Goal: Task Accomplishment & Management: Complete application form

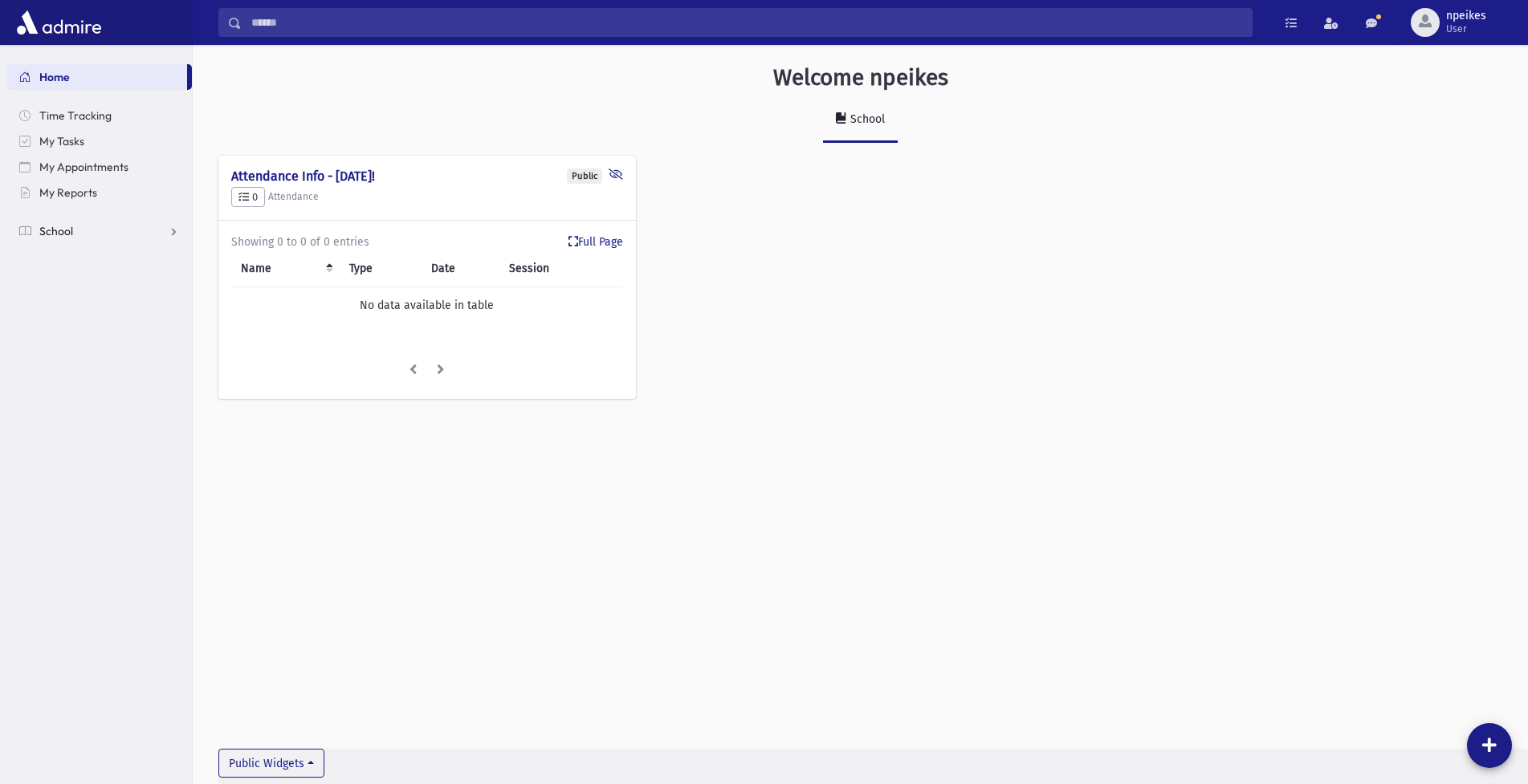
click at [163, 231] on link "School" at bounding box center [99, 231] width 185 height 26
click at [81, 280] on span "Attendance" at bounding box center [77, 282] width 60 height 14
click at [65, 305] on span "Entry" at bounding box center [75, 308] width 28 height 14
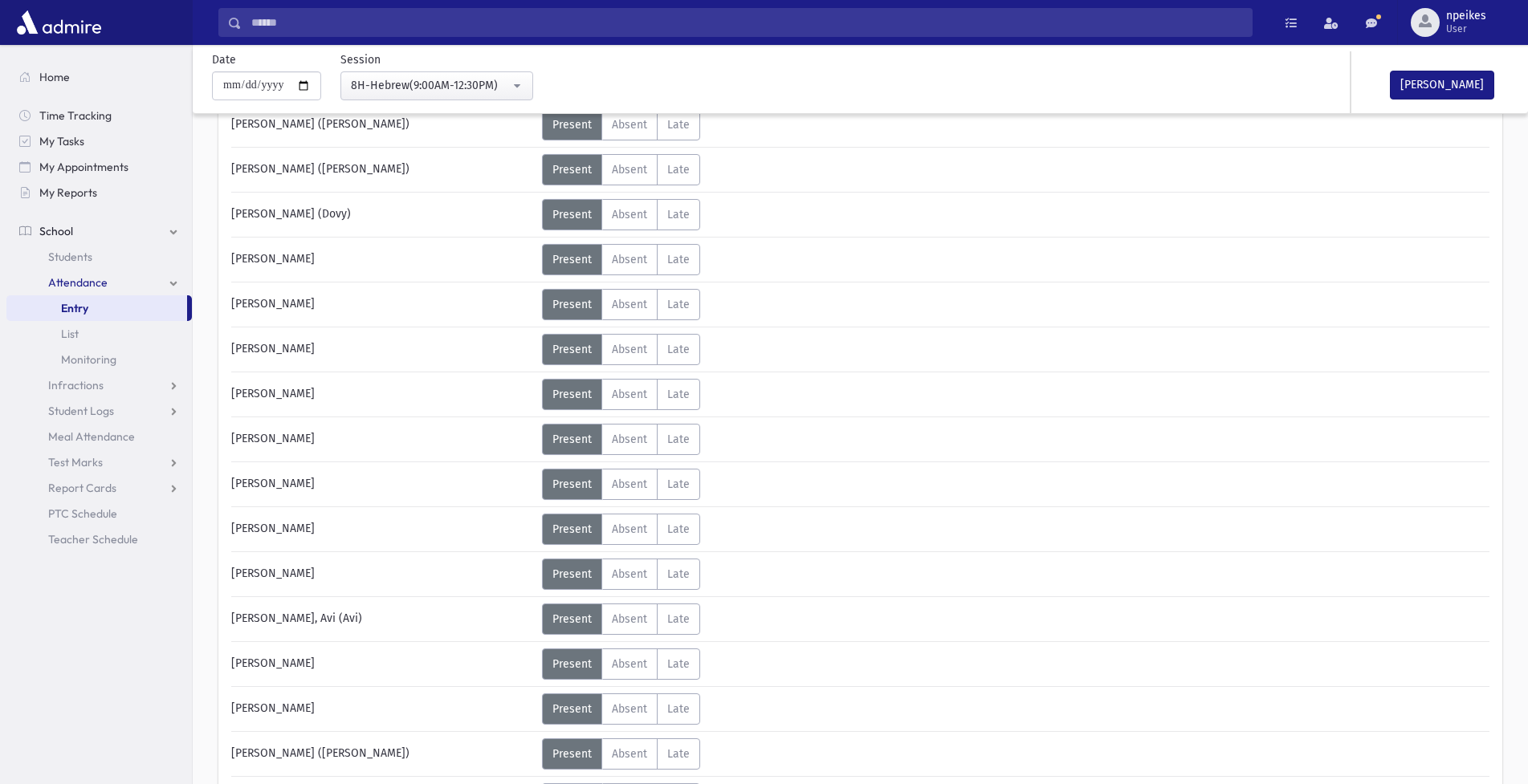
scroll to position [481, 0]
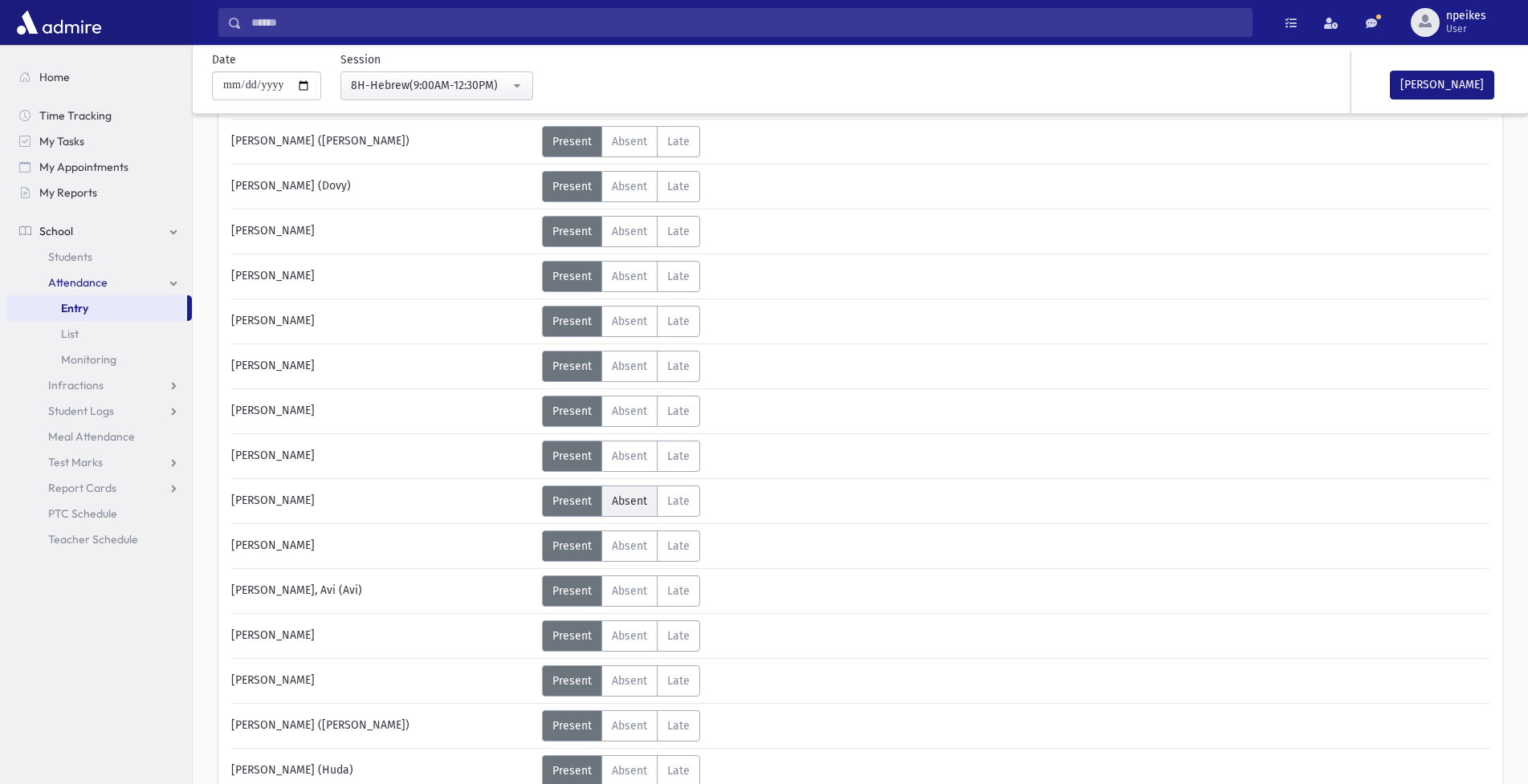
click at [631, 498] on span "Absent" at bounding box center [629, 501] width 35 height 13
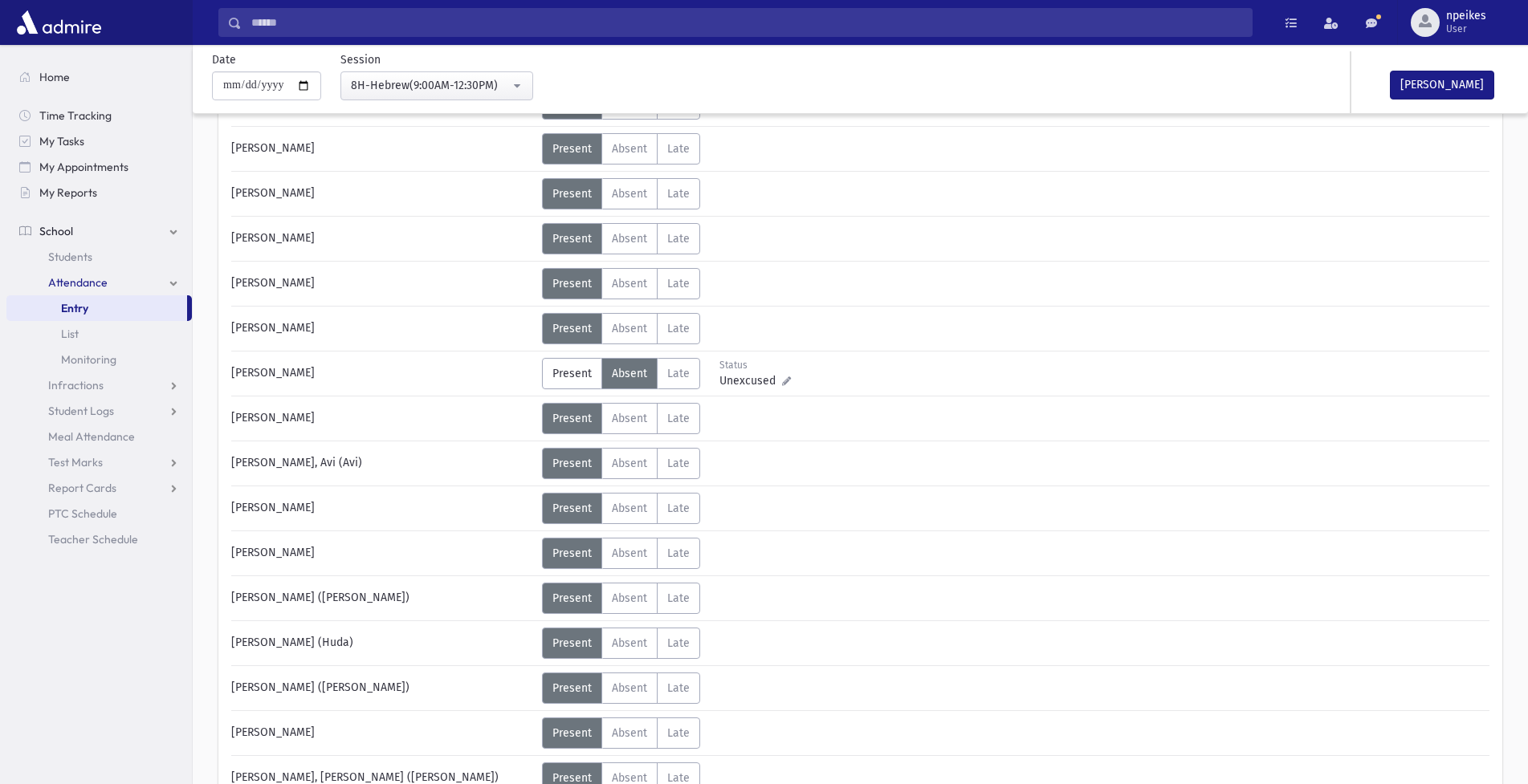
scroll to position [642, 0]
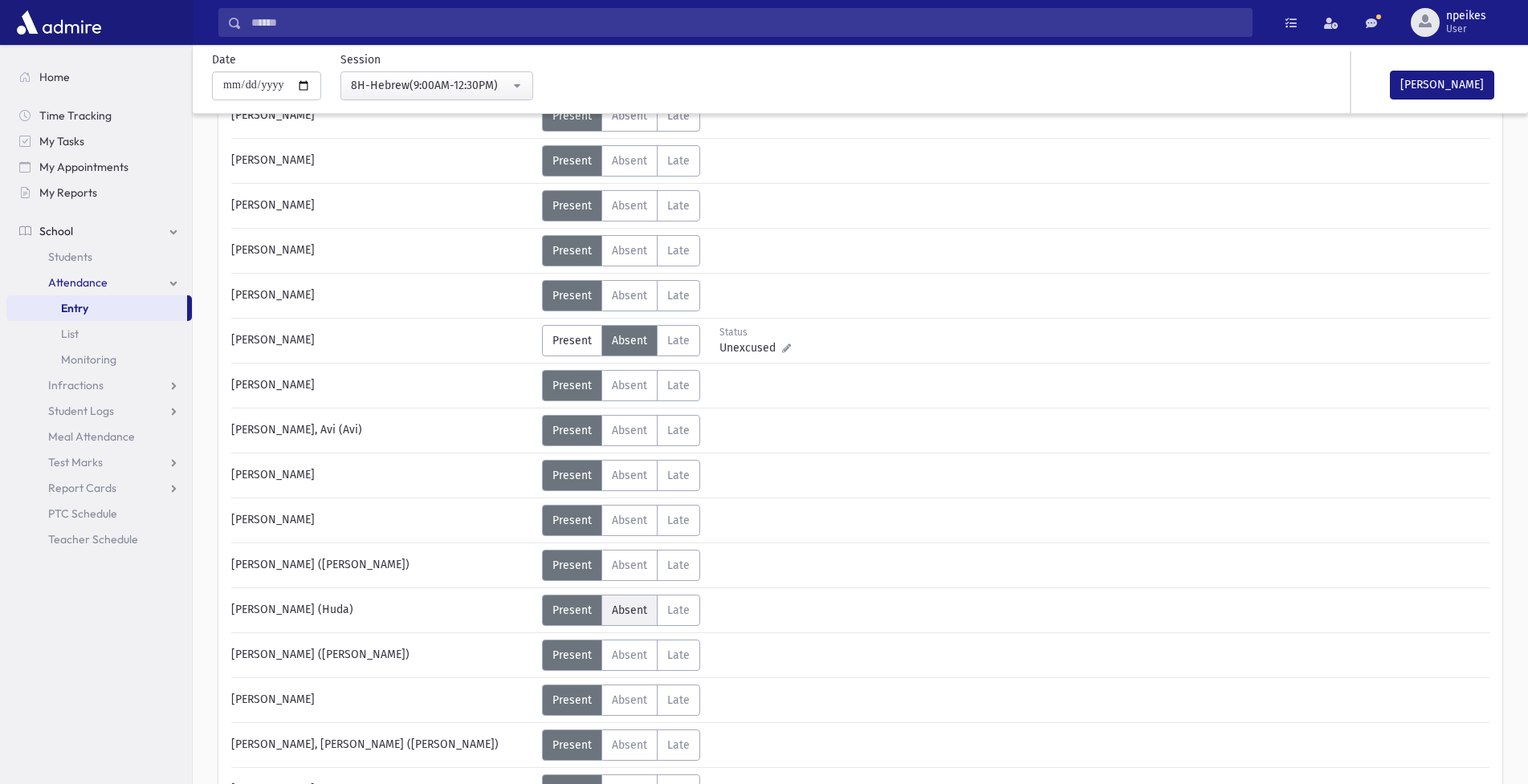
click at [623, 601] on label "Absent Absent" at bounding box center [629, 610] width 56 height 31
click at [620, 660] on span "Absent" at bounding box center [629, 655] width 35 height 13
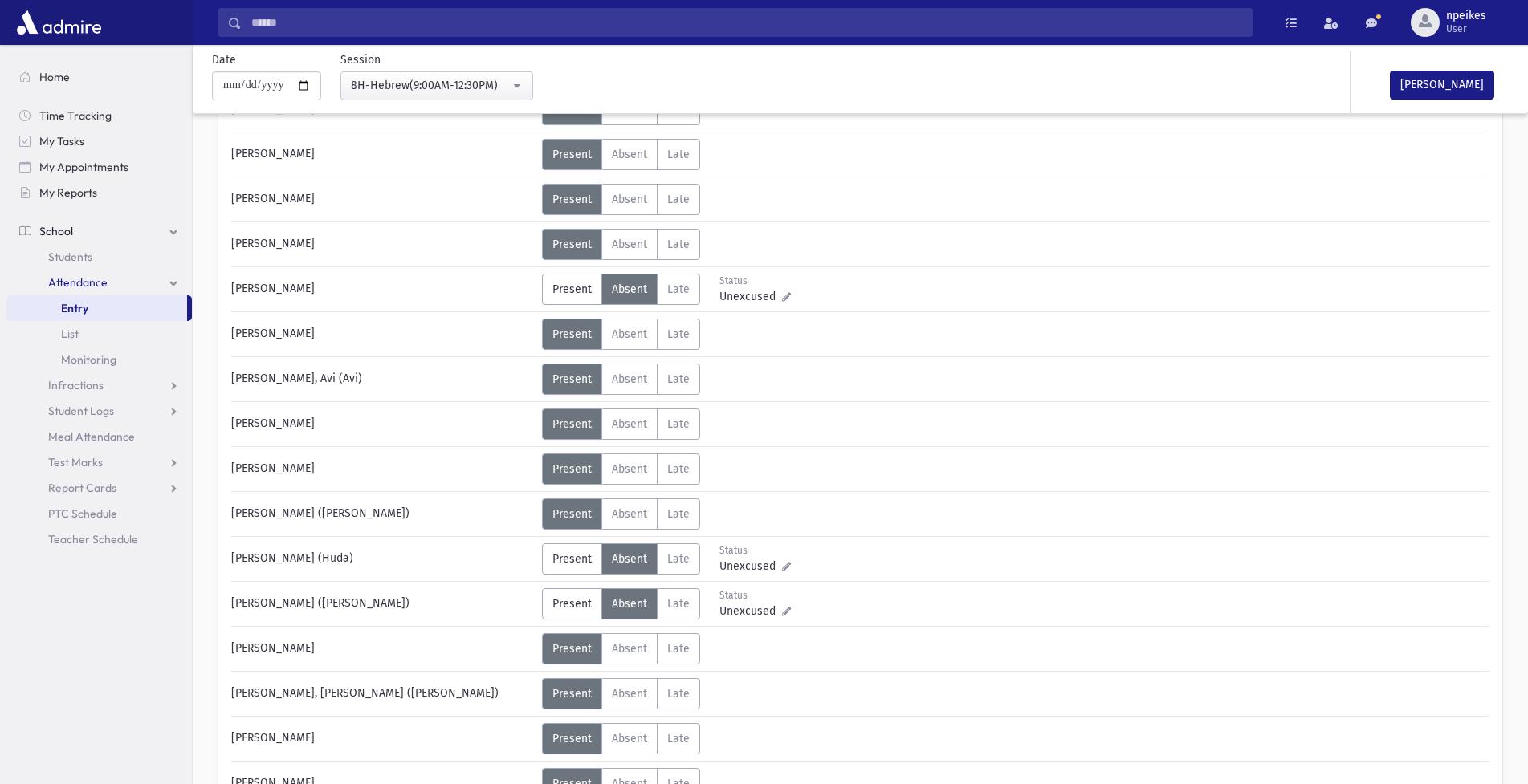
scroll to position [802, 0]
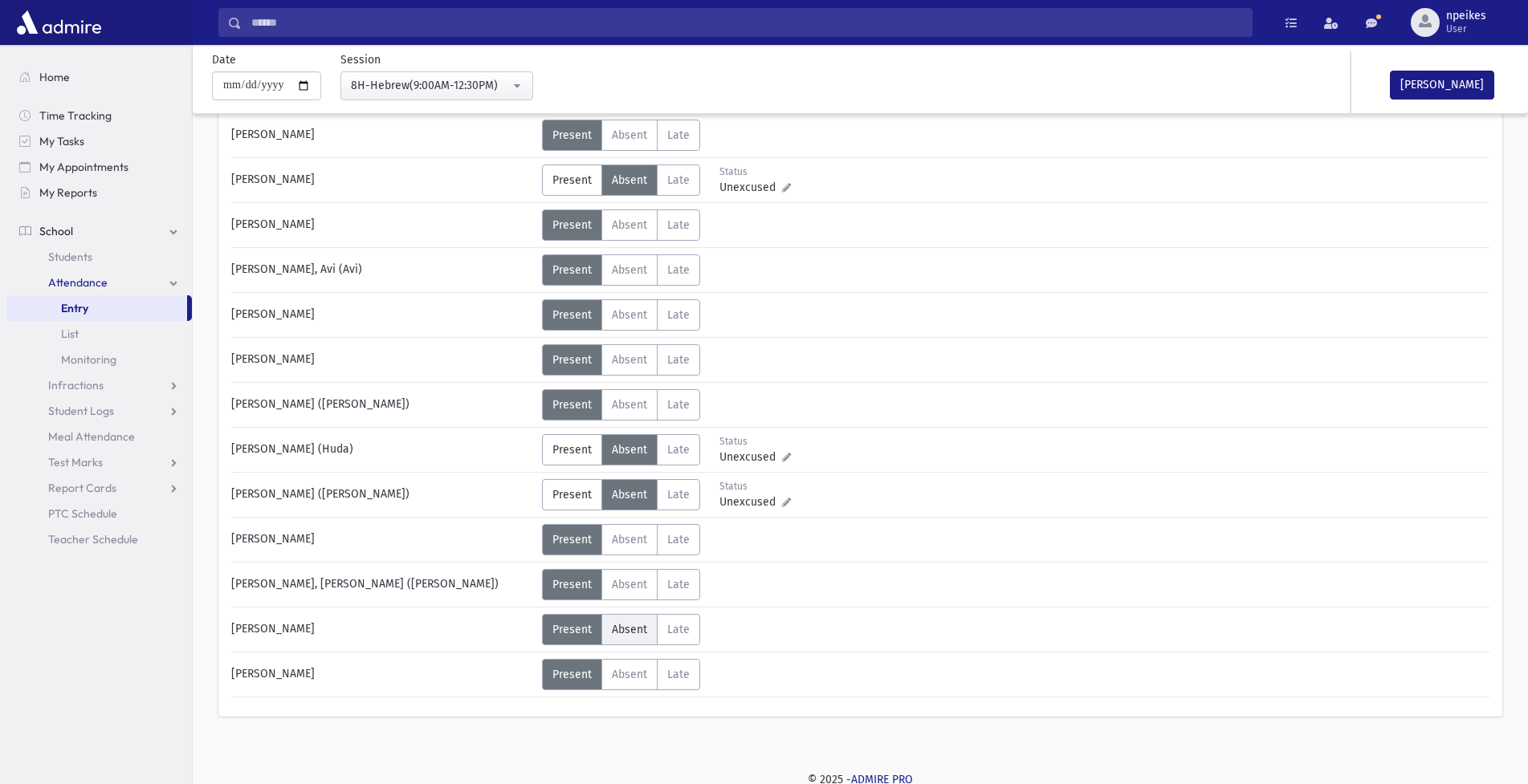
click at [627, 623] on span "Absent" at bounding box center [629, 630] width 35 height 13
click at [625, 670] on span "Absent" at bounding box center [629, 674] width 35 height 13
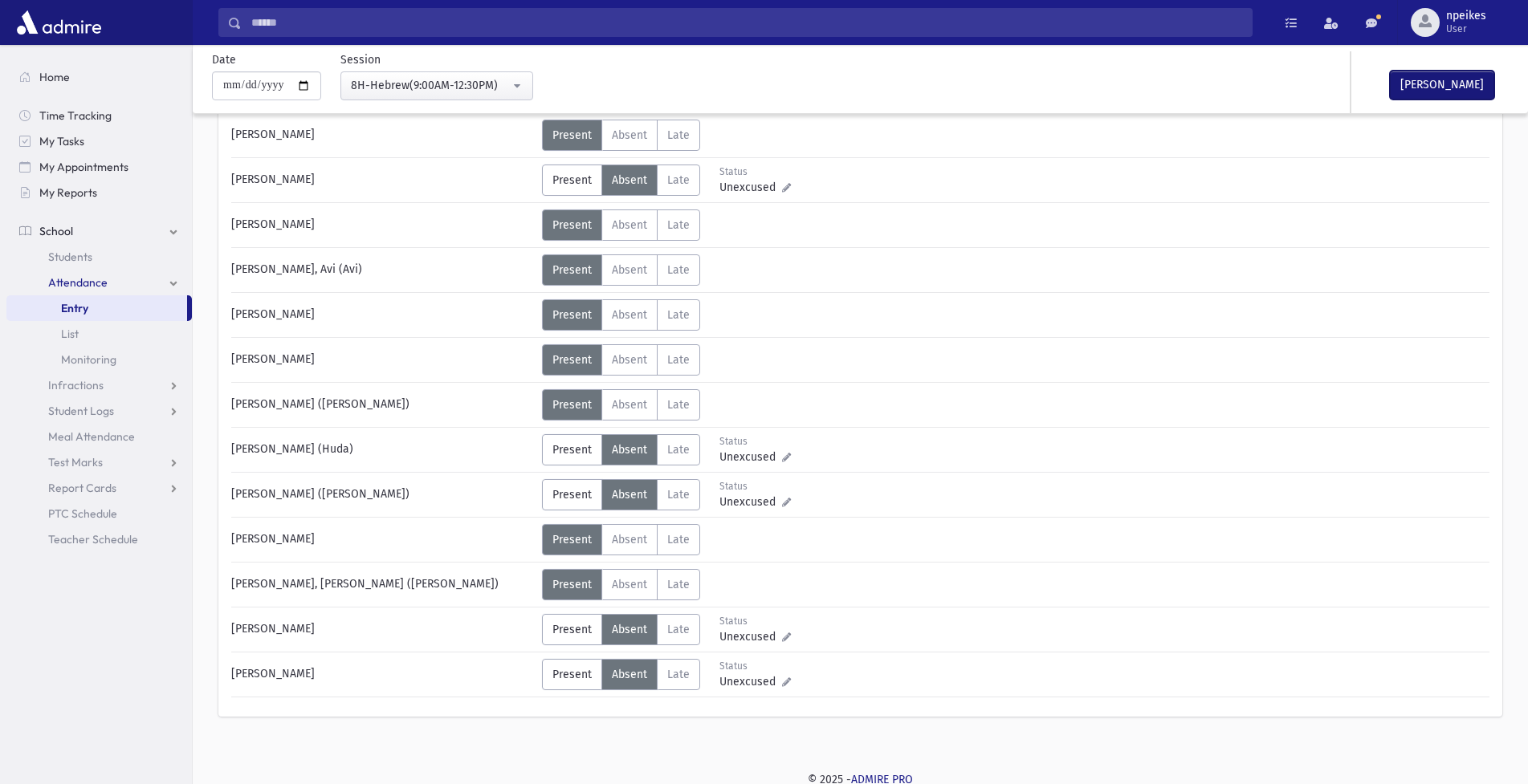
click at [1456, 78] on button "Mark Done" at bounding box center [1442, 85] width 104 height 29
